Goal: Communication & Community: Answer question/provide support

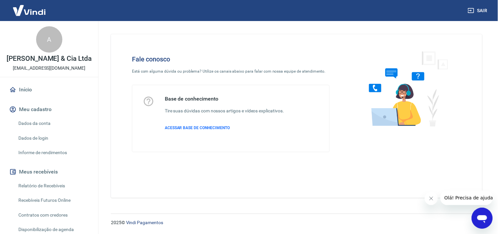
click at [472, 190] on div "Fale conosco Está com alguma dúvida ou problema? Utilize os canais abaixo para …" at bounding box center [297, 116] width 372 height 164
click at [474, 196] on span "Olá! Precisa de ajuda?" at bounding box center [470, 197] width 51 height 5
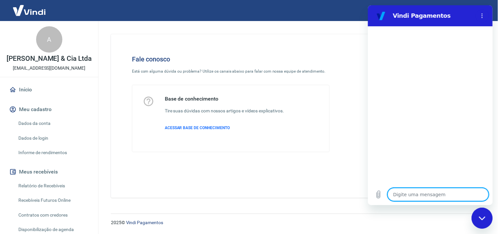
type textarea "x"
click at [433, 193] on textarea at bounding box center [438, 194] width 101 height 13
type textarea "A"
type textarea "x"
type textarea "At"
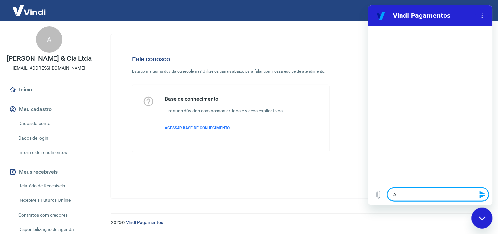
type textarea "x"
type textarea "Ate"
type textarea "x"
type textarea "Aten"
type textarea "x"
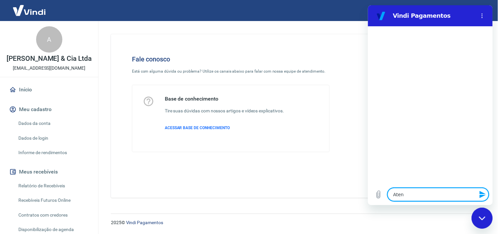
type textarea "Atend"
type textarea "x"
type textarea "Atendi"
type textarea "x"
type textarea "Atendim"
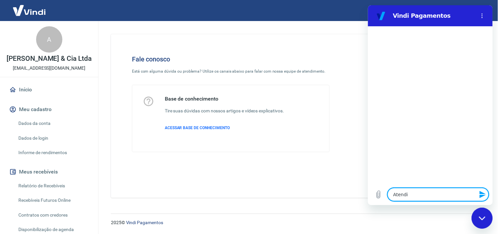
type textarea "x"
type textarea "Atendime"
type textarea "x"
type textarea "Atendimen"
type textarea "x"
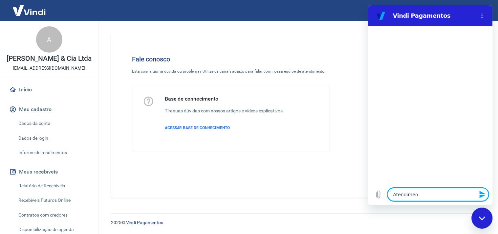
type textarea "Atendiment"
type textarea "x"
type textarea "Atendimento"
type textarea "x"
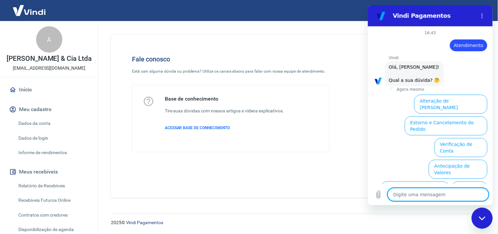
scroll to position [46, 0]
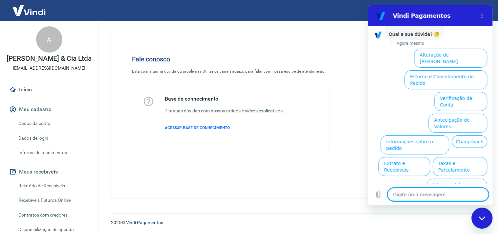
click at [433, 193] on textarea at bounding box center [438, 194] width 101 height 13
type textarea "f"
type textarea "x"
type textarea "fa"
type textarea "x"
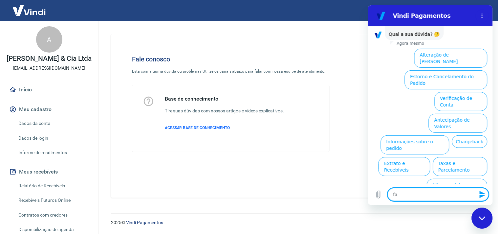
type textarea "fal"
type textarea "x"
type textarea "fala"
type textarea "x"
type textarea "falat"
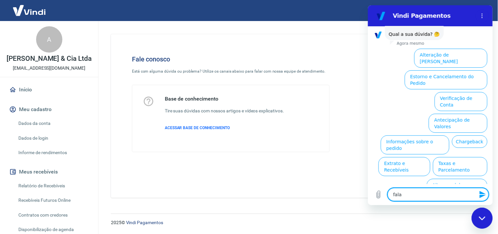
type textarea "x"
type textarea "falat"
type textarea "x"
type textarea "falat c"
type textarea "x"
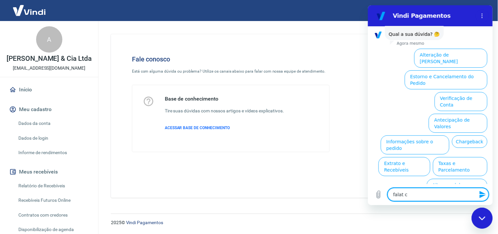
type textarea "falat co"
type textarea "x"
type textarea "falat com"
type textarea "x"
type textarea "falat com"
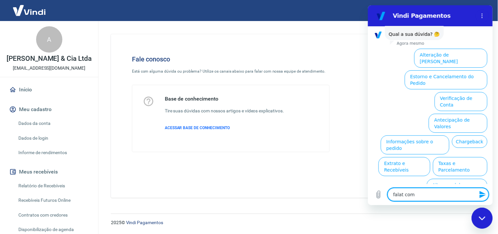
type textarea "x"
type textarea "falat com a"
type textarea "x"
type textarea "falat com"
type textarea "x"
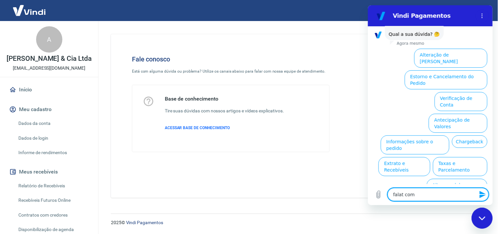
type textarea "falat com"
type textarea "x"
type textarea "falat co"
type textarea "x"
type textarea "falat c"
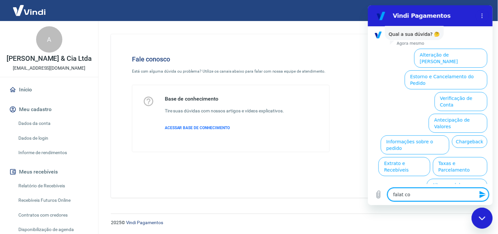
type textarea "x"
type textarea "falat"
type textarea "x"
type textarea "falat"
type textarea "x"
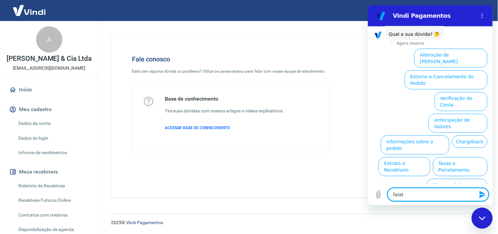
type textarea "fala"
type textarea "x"
type textarea "falar"
type textarea "x"
type textarea "falar"
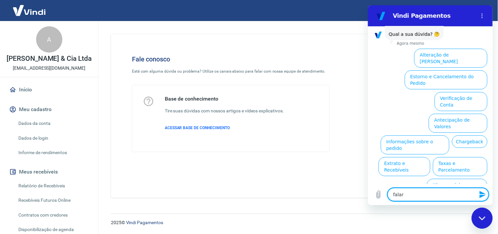
type textarea "x"
type textarea "falar c"
type textarea "x"
type textarea "falar co"
type textarea "x"
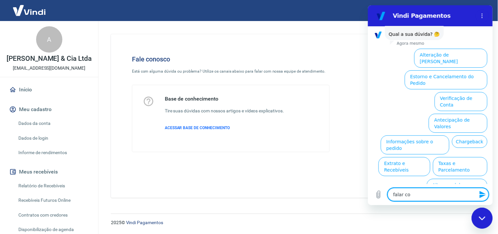
type textarea "falar com"
type textarea "x"
type textarea "falar com"
type textarea "x"
type textarea "falar com a"
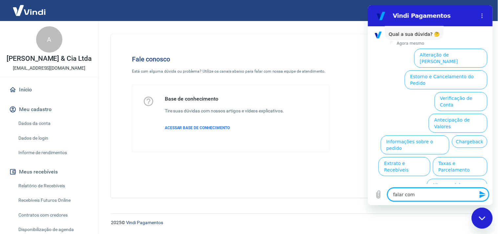
type textarea "x"
type textarea "falar com at"
type textarea "x"
type textarea "falar com ate"
type textarea "x"
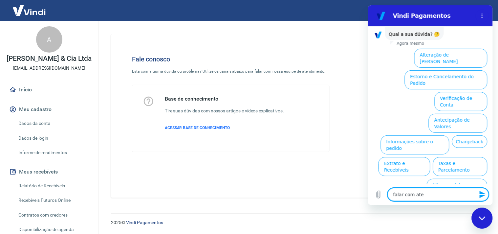
type textarea "falar com [GEOGRAPHIC_DATA]"
type textarea "x"
type textarea "falar com atend"
type textarea "x"
type textarea "falar com atendi"
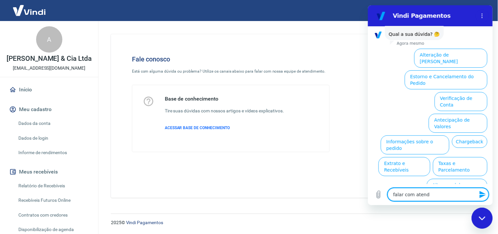
type textarea "x"
type textarea "falar com atendim"
type textarea "x"
type textarea "falar com atendime"
type textarea "x"
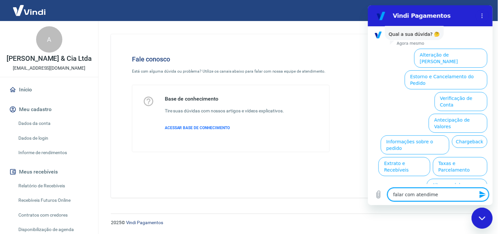
type textarea "falar com atendimen"
type textarea "x"
type textarea "falar com atendiment"
type textarea "x"
type textarea "falar com atendimento"
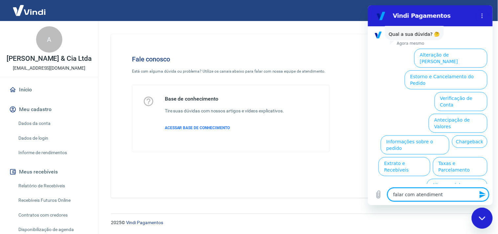
type textarea "x"
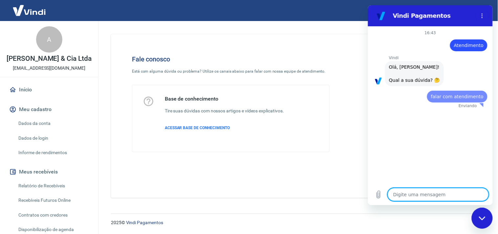
scroll to position [0, 0]
type textarea "x"
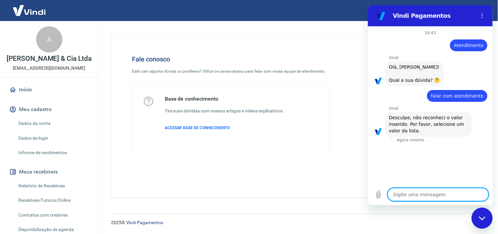
click at [412, 191] on textarea at bounding box center [438, 194] width 101 height 13
click at [414, 192] on textarea at bounding box center [438, 194] width 101 height 13
type textarea "f"
type textarea "x"
type textarea "fa"
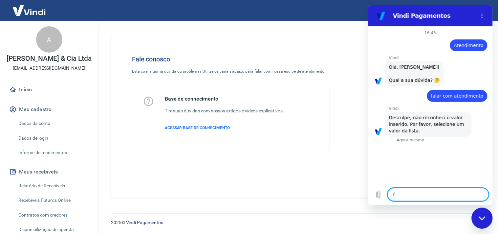
type textarea "x"
type textarea "fal"
type textarea "x"
type textarea "fala"
type textarea "x"
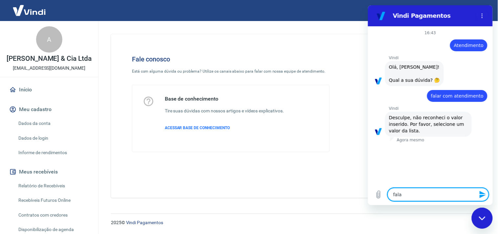
type textarea "falar"
type textarea "x"
type textarea "falar"
type textarea "x"
type textarea "falar c"
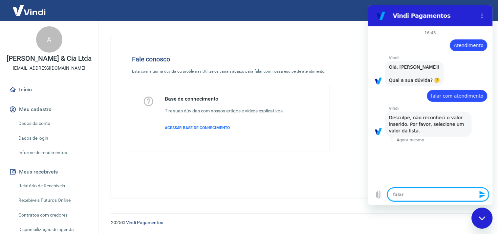
type textarea "x"
type textarea "falar co"
type textarea "x"
type textarea "falar com"
type textarea "x"
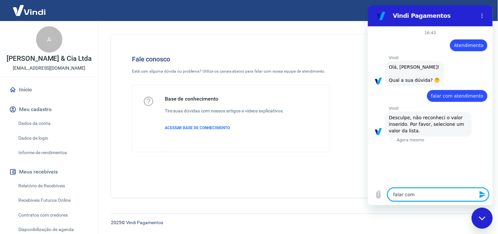
type textarea "falar com"
type textarea "x"
type textarea "falar com a"
type textarea "x"
type textarea "falar com at"
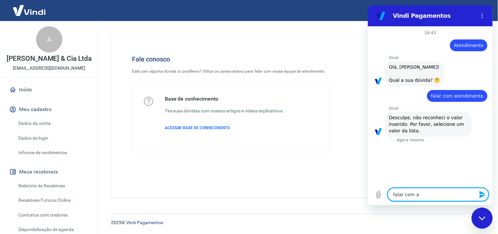
type textarea "x"
type textarea "falar com ate"
type textarea "x"
type textarea "falar com [GEOGRAPHIC_DATA]"
type textarea "x"
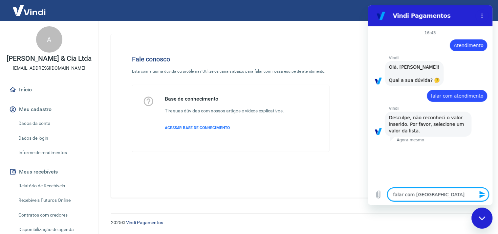
type textarea "falar com atend"
type textarea "x"
type textarea "falar com atende"
type textarea "x"
type textarea "falar com atenden"
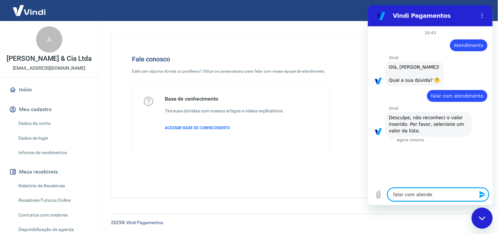
type textarea "x"
type textarea "falar com atendent"
type textarea "x"
type textarea "falar com atendente"
type textarea "x"
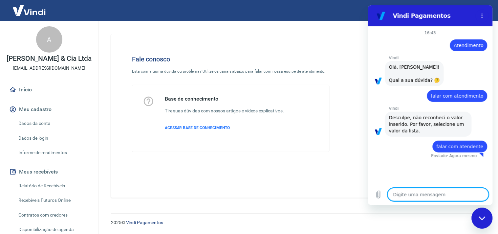
type textarea "x"
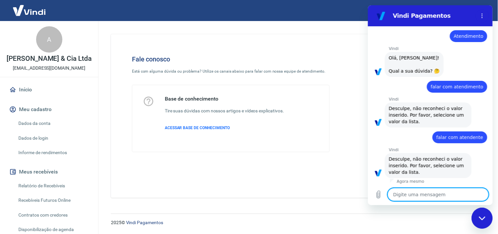
scroll to position [11, 0]
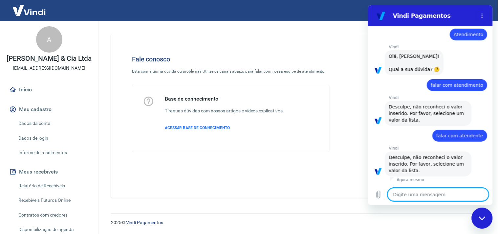
click at [414, 187] on div "Digite uma mensagem x" at bounding box center [430, 194] width 125 height 21
click at [419, 191] on textarea at bounding box center [438, 194] width 101 height 13
type textarea "p"
type textarea "x"
type textarea "pi"
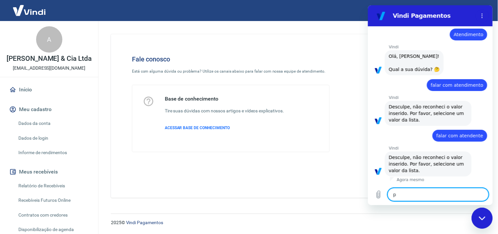
type textarea "x"
type textarea "pix"
type textarea "x"
type textarea "pix"
type textarea "x"
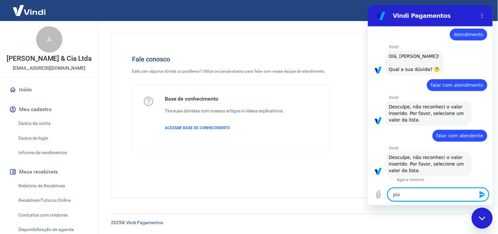
type textarea "pix n"
type textarea "x"
type textarea "pix nç"
type textarea "x"
type textarea "pix nça"
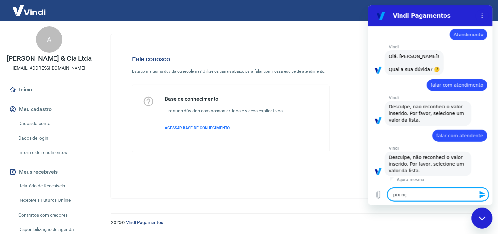
type textarea "x"
type textarea "pix nç"
type textarea "x"
type textarea "pix n"
type textarea "x"
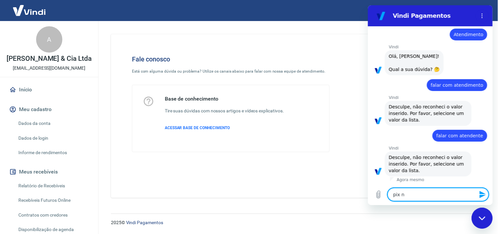
type textarea "pix nã"
type textarea "x"
type textarea "pix não"
type textarea "x"
type textarea "pix não"
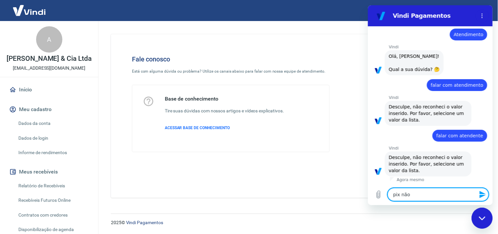
type textarea "x"
type textarea "pix não a"
type textarea "x"
type textarea "pix não ap"
type textarea "x"
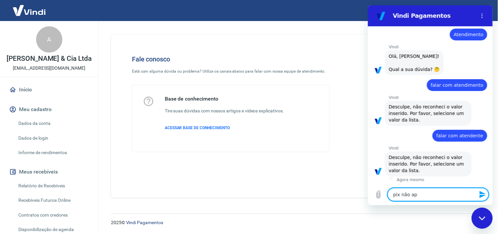
type textarea "pix não apr"
type textarea "x"
type textarea "pix não apro"
type textarea "x"
type textarea "pix não aprov"
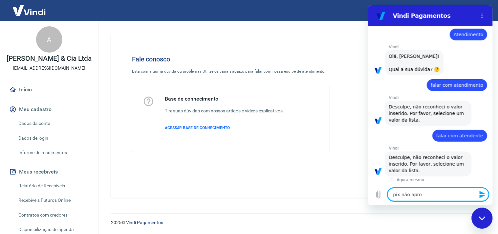
type textarea "x"
type textarea "pix não aprova"
type textarea "x"
type textarea "pix não aprovad"
type textarea "x"
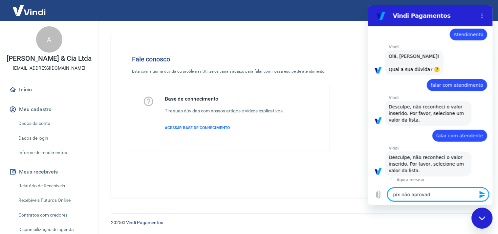
type textarea "pix não aprovado"
type textarea "x"
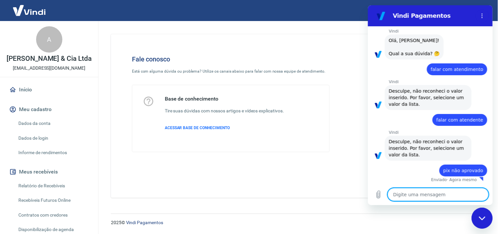
type textarea "x"
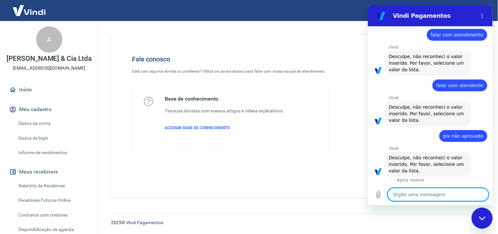
scroll to position [61, 0]
click at [430, 193] on textarea at bounding box center [438, 194] width 101 height 13
type textarea "l"
type textarea "x"
type textarea "li"
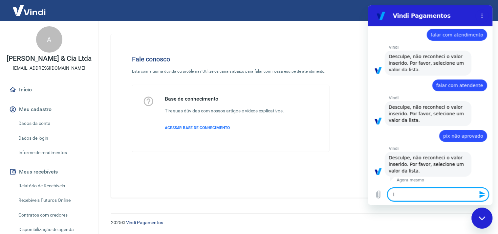
type textarea "x"
type textarea "lis"
type textarea "x"
type textarea "list"
type textarea "x"
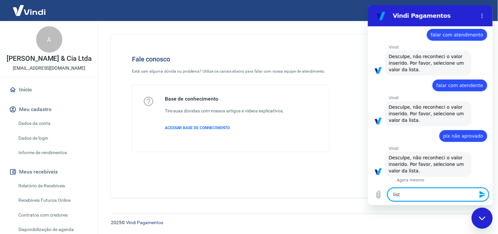
type textarea "lista"
type textarea "x"
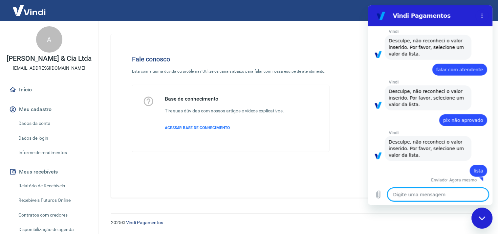
type textarea "x"
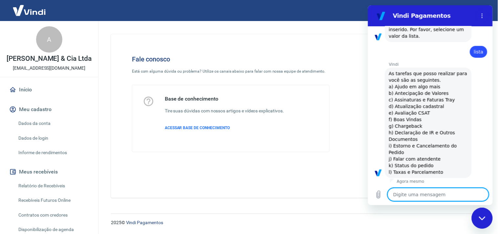
scroll to position [197, 0]
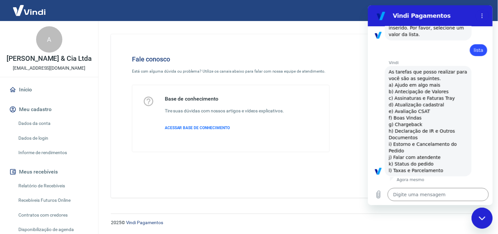
drag, startPoint x: 395, startPoint y: 164, endPoint x: 437, endPoint y: 164, distance: 42.4
click at [437, 164] on div "Vindi diz: As tarefas que posso realizar para você são as seguintes. a) Ajudo e…" at bounding box center [428, 121] width 87 height 110
copy span "Status do pedido"
click at [422, 198] on textarea at bounding box center [438, 194] width 101 height 13
paste textarea "Status do pedido"
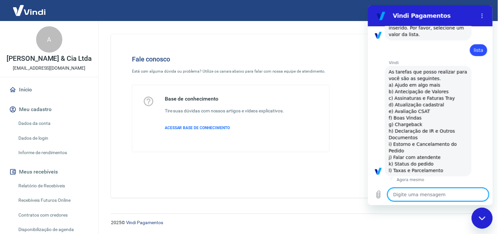
type textarea "Status do pedido"
type textarea "x"
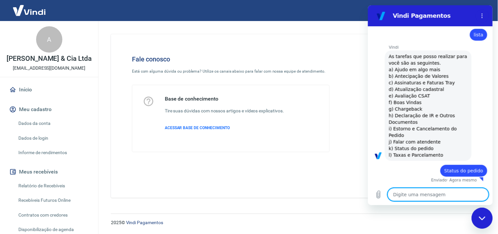
type textarea "x"
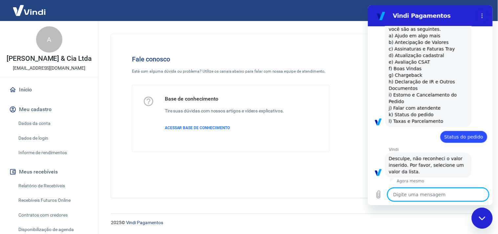
scroll to position [248, 0]
click at [410, 196] on textarea at bounding box center [438, 194] width 101 height 13
type textarea "a"
type textarea "x"
type textarea "at"
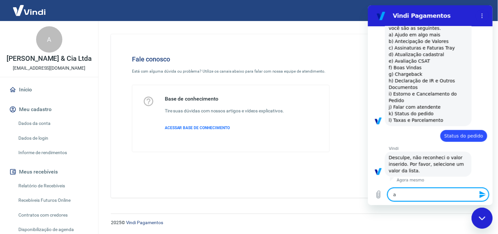
type textarea "x"
type textarea "ate"
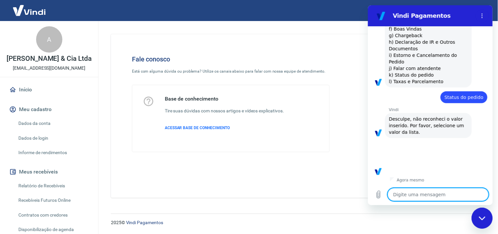
scroll to position [316, 0]
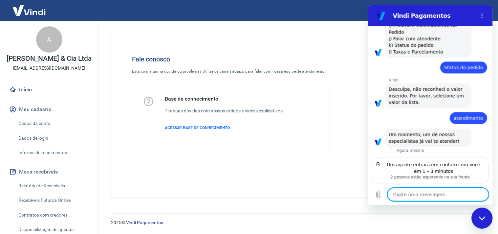
click at [440, 189] on textarea at bounding box center [438, 194] width 101 height 13
click at [432, 197] on textarea at bounding box center [438, 194] width 101 height 13
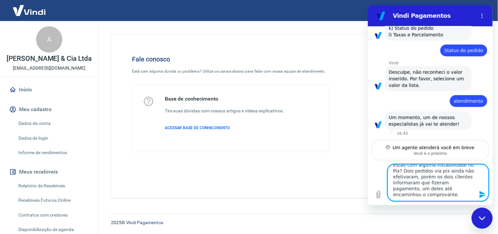
scroll to position [12, 0]
click at [438, 196] on textarea "Boa tarde, tudo bem? Estão com alguma instabilidade no Pix? Dois pedidos via pi…" at bounding box center [438, 182] width 101 height 37
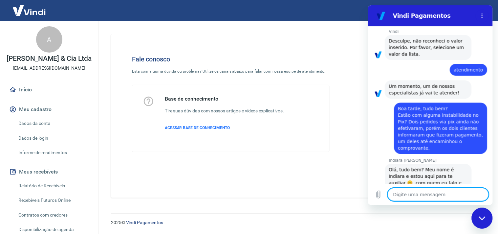
scroll to position [390, 0]
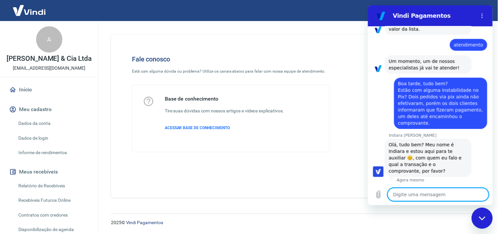
click at [425, 191] on textarea at bounding box center [438, 194] width 101 height 13
click at [455, 145] on span "Olá, tudo bem? Meu nome é Indiara e estou aqui para te auxiliar 😊️, com quem eu…" at bounding box center [426, 158] width 74 height 32
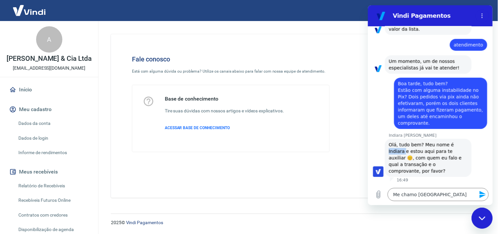
click at [455, 145] on span "Olá, tudo bem? Meu nome é Indiara e estou aqui para te auxiliar 😊️, com quem eu…" at bounding box center [426, 158] width 74 height 32
copy span "Indiara"
click at [394, 195] on textarea "Me chamo [GEOGRAPHIC_DATA]" at bounding box center [438, 194] width 101 height 13
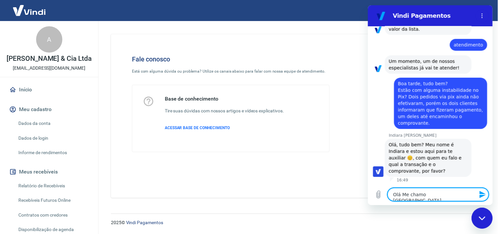
paste textarea "Indiara"
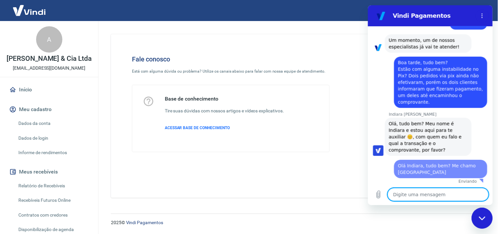
scroll to position [412, 0]
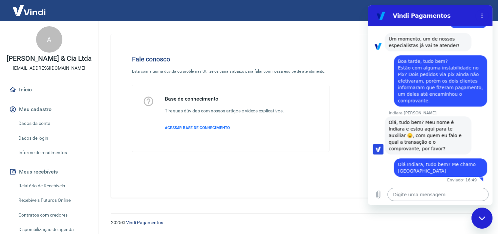
click at [407, 198] on textarea at bounding box center [438, 194] width 101 height 13
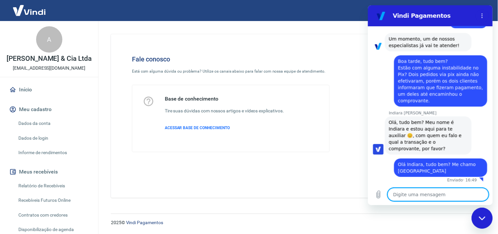
paste textarea "17557150554276"
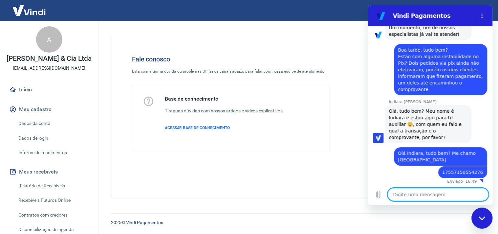
scroll to position [425, 0]
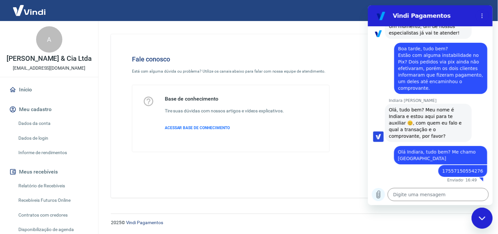
click at [380, 194] on icon "Carregar arquivo" at bounding box center [379, 195] width 4 height 8
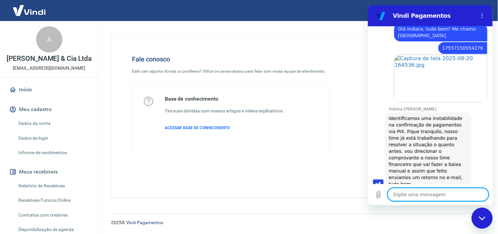
scroll to position [547, 0]
click at [434, 193] on textarea at bounding box center [438, 194] width 101 height 13
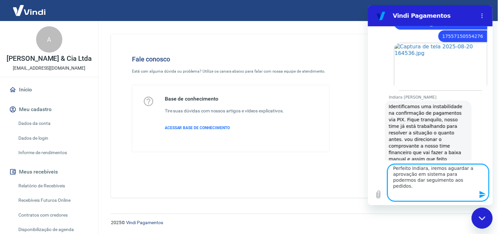
scroll to position [9, 0]
paste textarea "17557149049362"
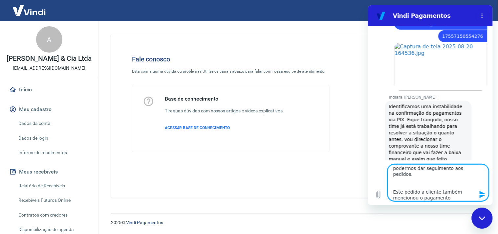
click at [402, 186] on textarea "Perfeito Indiara, iremos aguardar a aprovação em sistema para podermos dar segu…" at bounding box center [438, 182] width 101 height 37
click at [440, 198] on textarea "Perfeito Indiara, iremos aguardar a aprovação em sistema para podermos dar segu…" at bounding box center [438, 182] width 101 height 37
click at [441, 198] on textarea "Perfeito Indiara, iremos aguardar a aprovação em sistema para podermos dar segu…" at bounding box center [438, 182] width 101 height 37
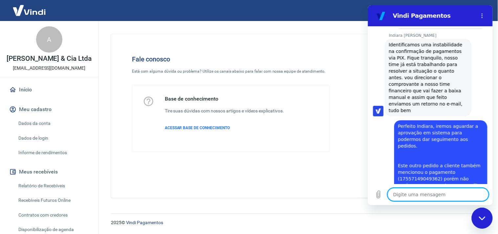
scroll to position [622, 0]
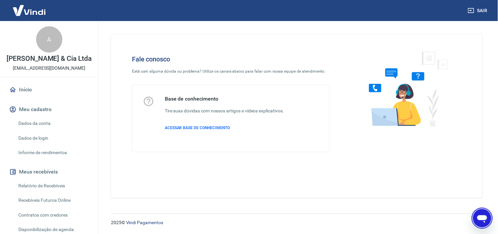
click at [480, 213] on icon "Abrir janela de mensagens" at bounding box center [482, 218] width 12 height 12
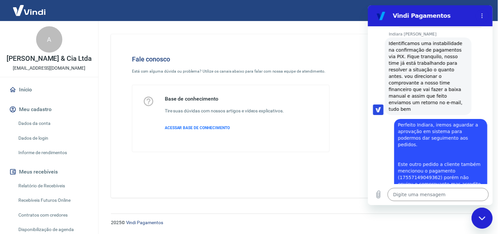
scroll to position [0, 0]
click at [430, 196] on textarea at bounding box center [438, 194] width 101 height 13
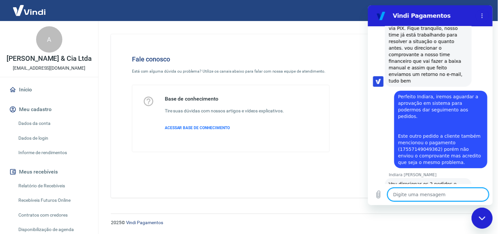
click at [428, 190] on textarea at bounding box center [438, 194] width 101 height 13
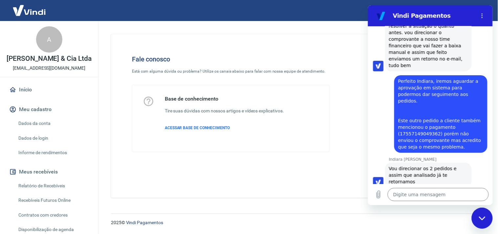
scroll to position [688, 0]
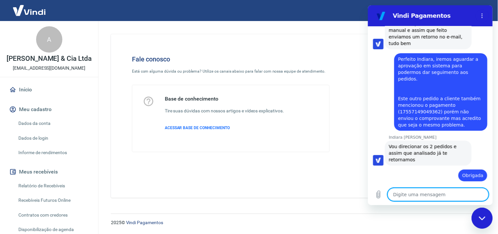
click at [422, 195] on textarea at bounding box center [438, 194] width 101 height 13
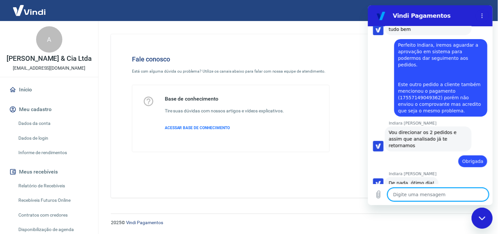
scroll to position [704, 0]
